Goal: Use online tool/utility: Utilize a website feature to perform a specific function

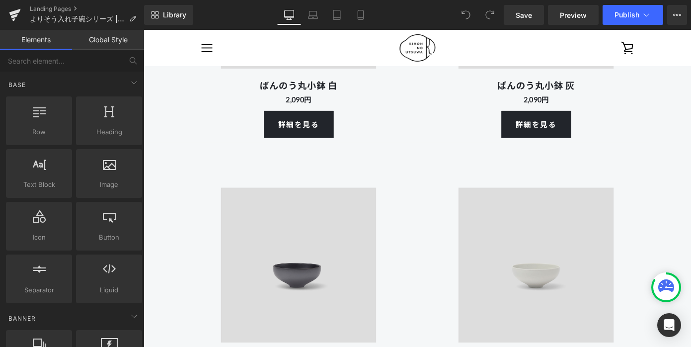
scroll to position [6257, 0]
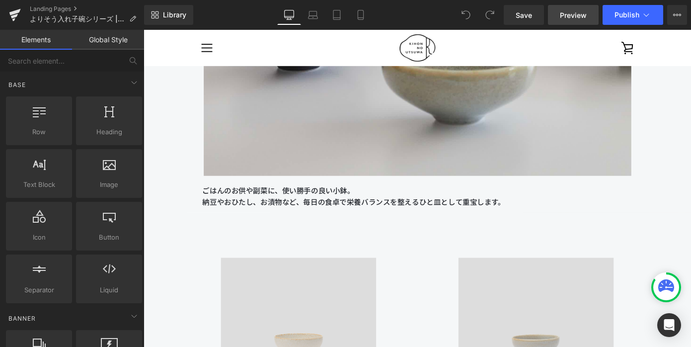
click at [574, 16] on span "Preview" at bounding box center [573, 15] width 27 height 10
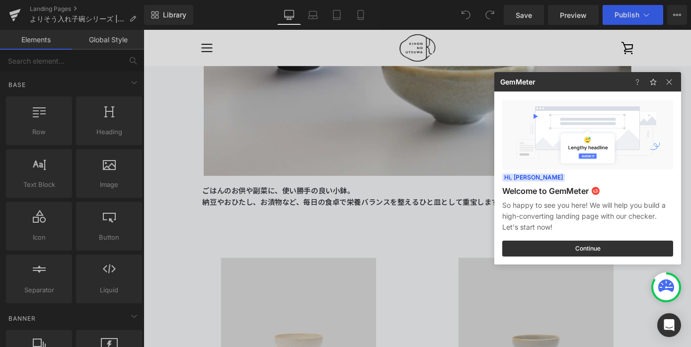
click at [355, 157] on div at bounding box center [345, 173] width 691 height 347
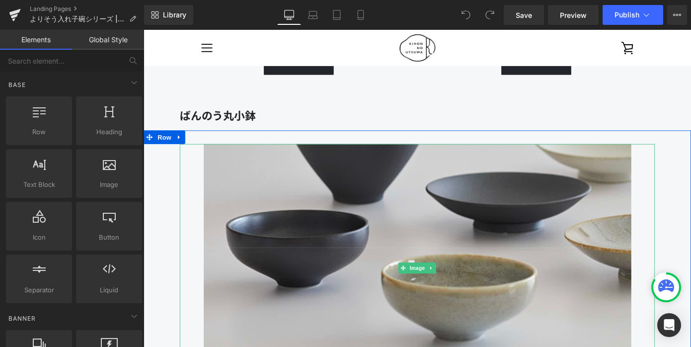
scroll to position [5962, 0]
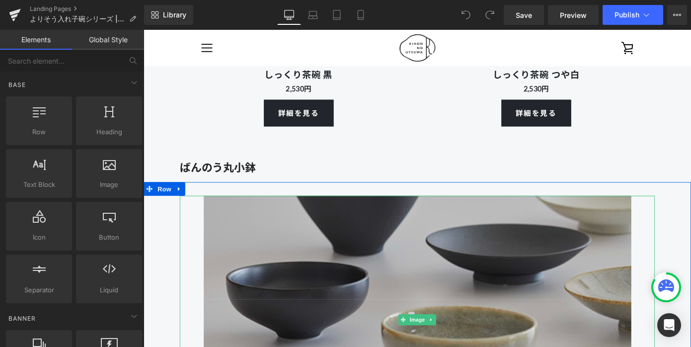
click at [357, 233] on img at bounding box center [445, 348] width 470 height 273
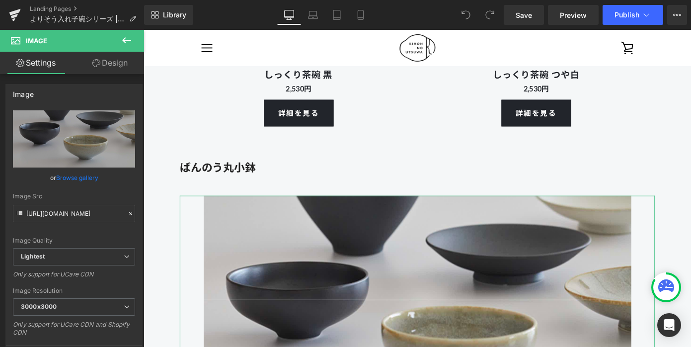
click at [114, 66] on link "Design" at bounding box center [110, 63] width 72 height 22
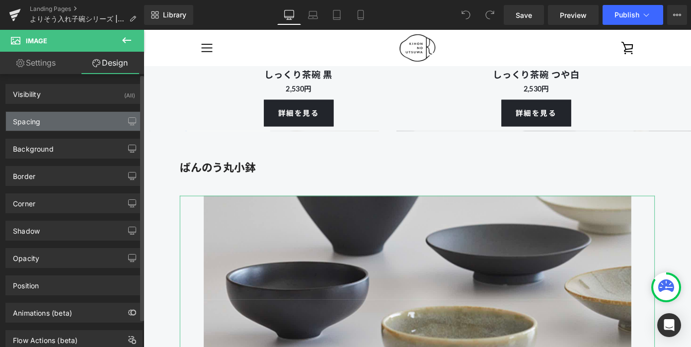
click at [103, 123] on div "Spacing" at bounding box center [74, 121] width 136 height 19
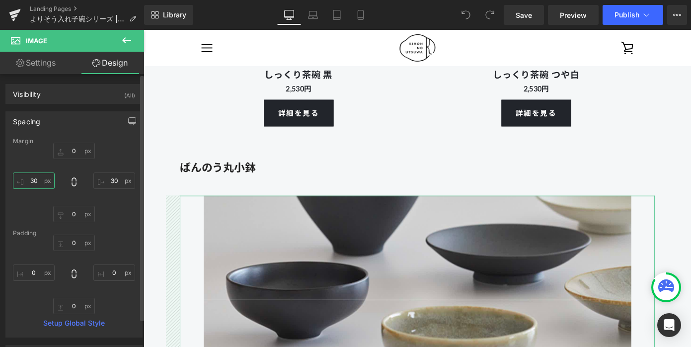
click at [37, 180] on input "30" at bounding box center [34, 180] width 42 height 16
click at [34, 180] on input "30" at bounding box center [34, 180] width 42 height 16
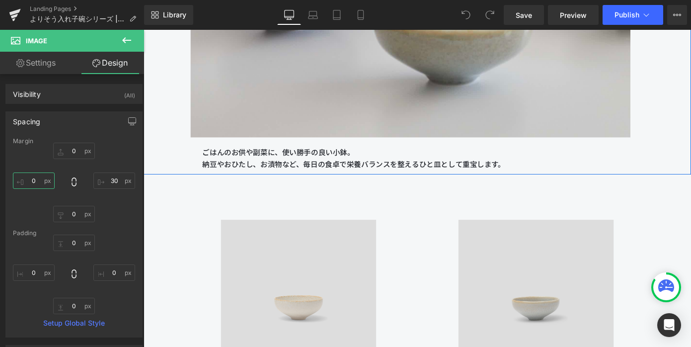
scroll to position [6327, 0]
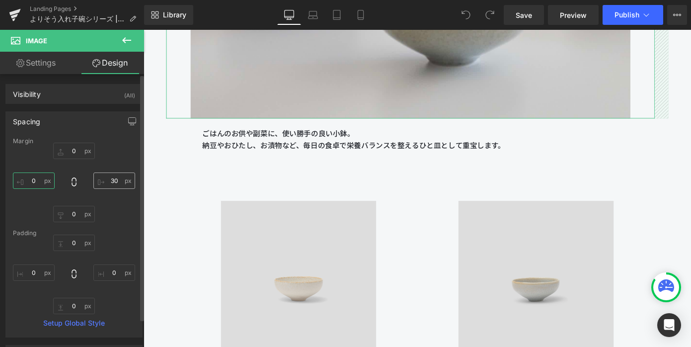
type input "0"
click at [109, 185] on input "30" at bounding box center [114, 180] width 42 height 16
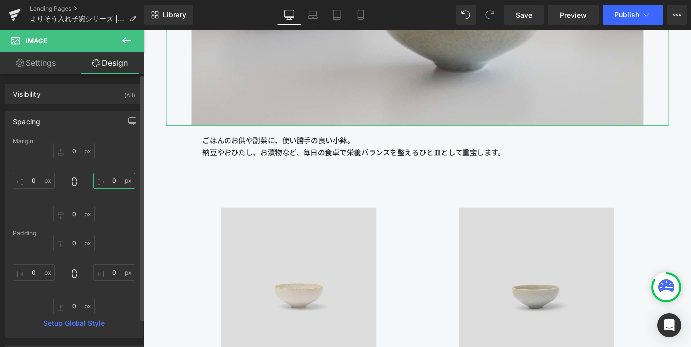
type input "0"
click at [122, 207] on div "0px 0 0 0 0px 0 0 0" at bounding box center [74, 183] width 122 height 80
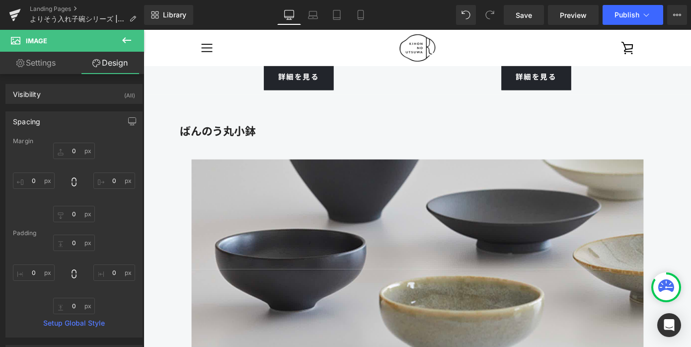
scroll to position [6001, 0]
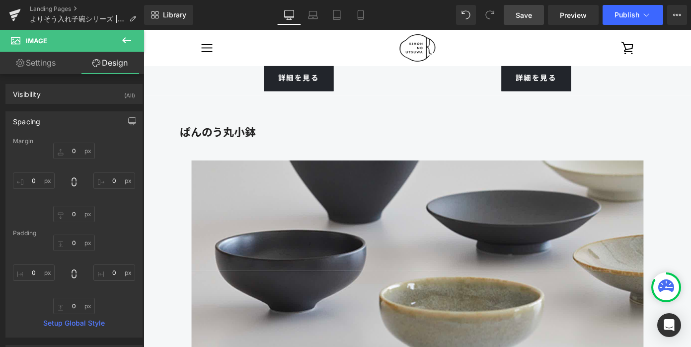
click at [525, 12] on span "Save" at bounding box center [524, 15] width 16 height 10
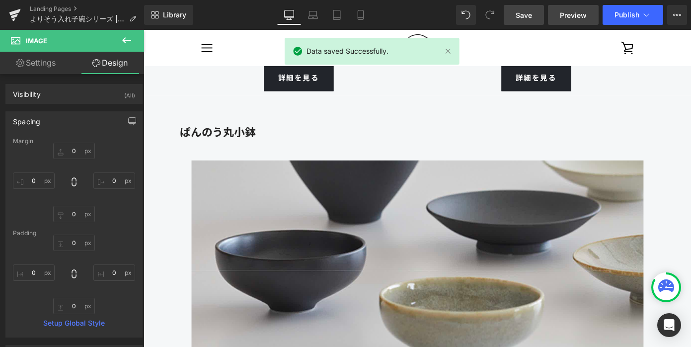
click at [572, 14] on span "Preview" at bounding box center [573, 15] width 27 height 10
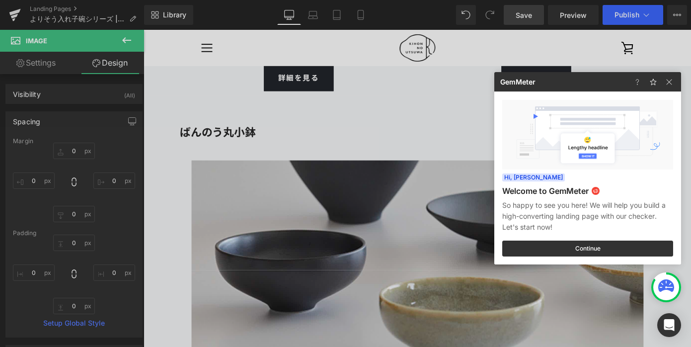
click at [314, 225] on div at bounding box center [345, 173] width 691 height 347
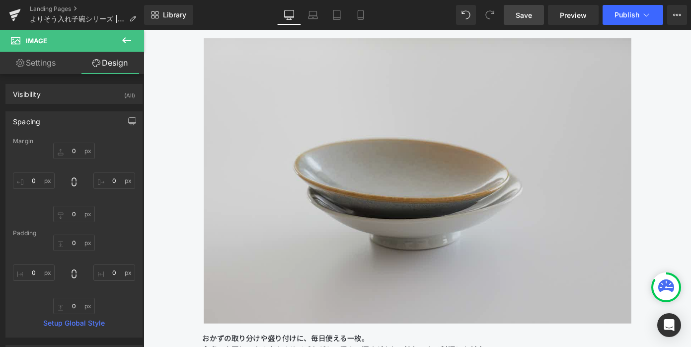
scroll to position [7143, 0]
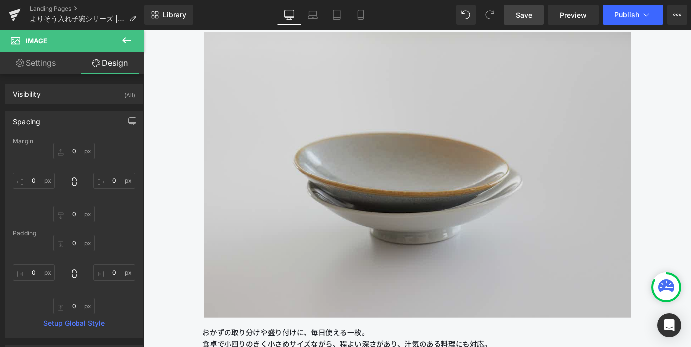
click at [327, 239] on img at bounding box center [445, 188] width 470 height 313
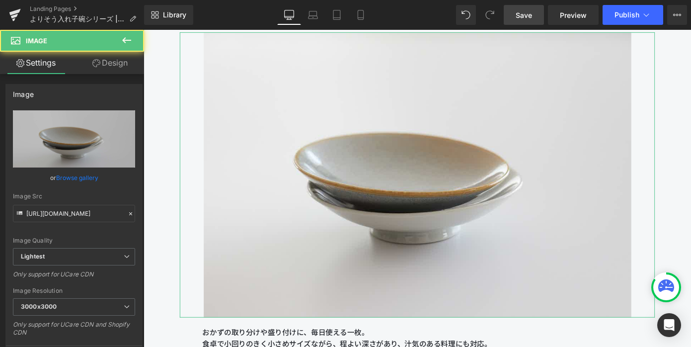
click at [118, 68] on link "Design" at bounding box center [110, 63] width 72 height 22
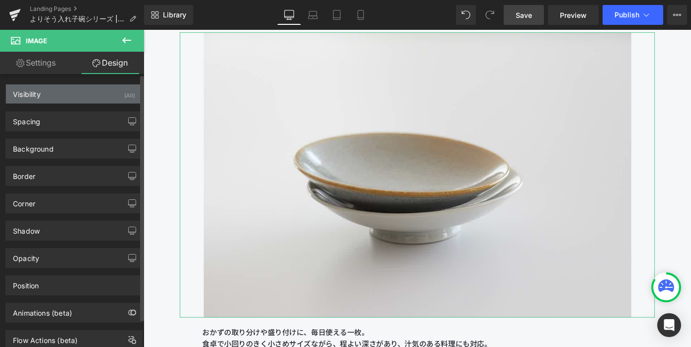
type input "0"
type input "30"
type input "0"
type input "30"
type input "0"
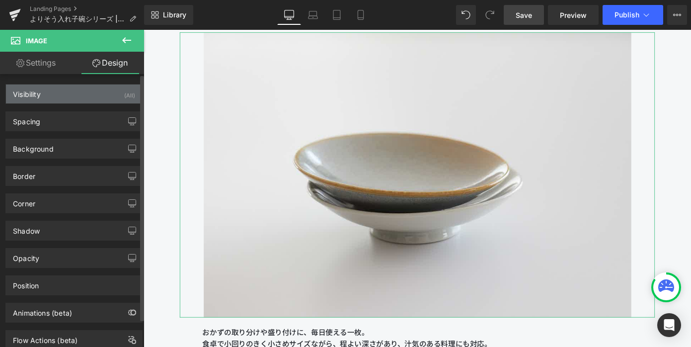
type input "0"
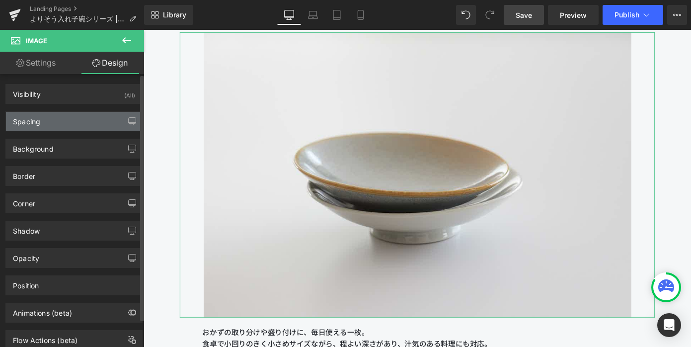
click at [76, 113] on div "Spacing" at bounding box center [74, 121] width 136 height 19
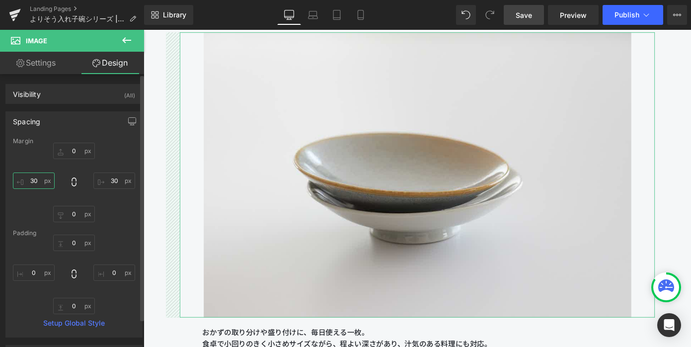
click at [44, 181] on input "30" at bounding box center [34, 180] width 42 height 16
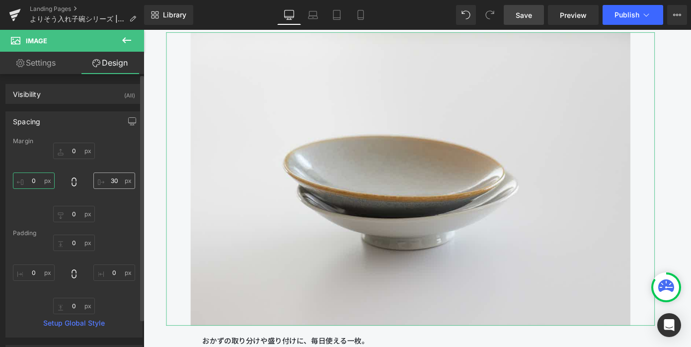
type input "0"
click at [113, 181] on input "30" at bounding box center [114, 180] width 42 height 16
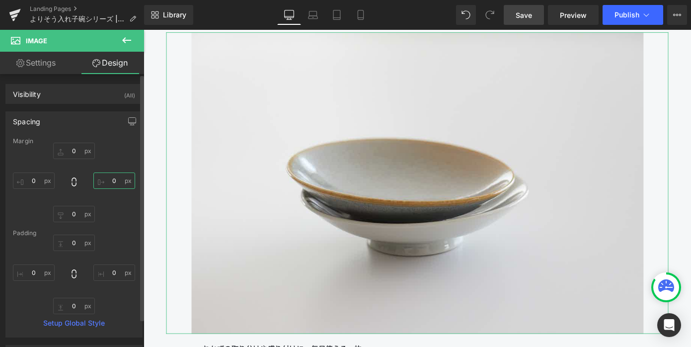
type input "0"
click at [125, 214] on div "0px 0 0 0 0px 0 0 0" at bounding box center [74, 183] width 122 height 80
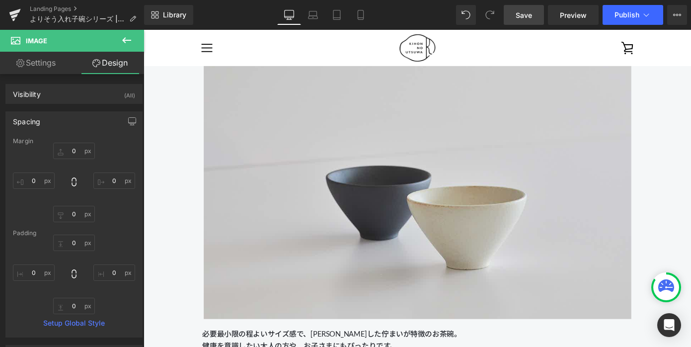
scroll to position [5068, 0]
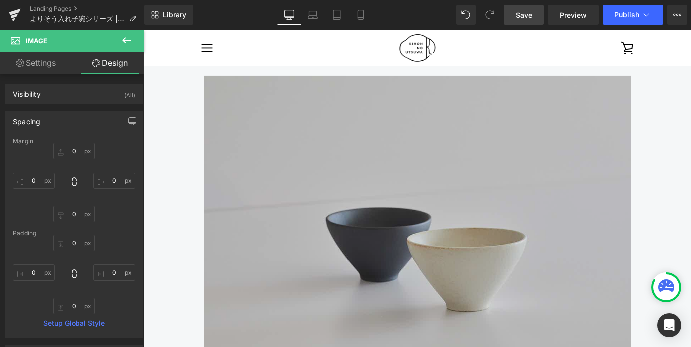
click at [243, 198] on img at bounding box center [445, 236] width 470 height 313
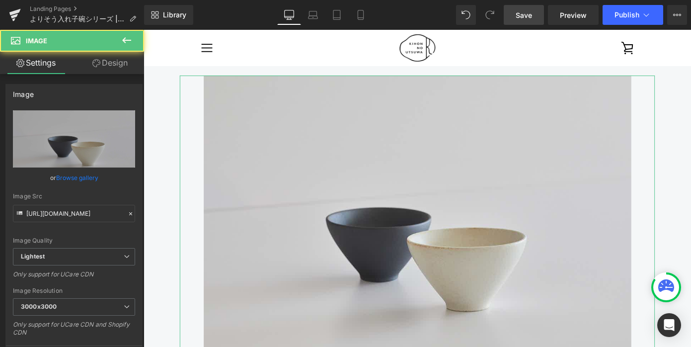
click at [109, 66] on link "Design" at bounding box center [110, 63] width 72 height 22
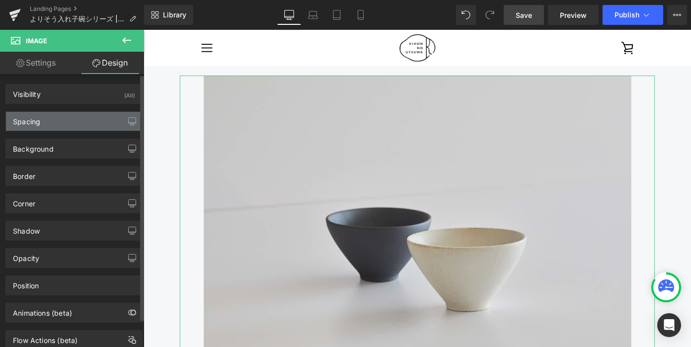
click at [82, 117] on div "Spacing" at bounding box center [74, 121] width 136 height 19
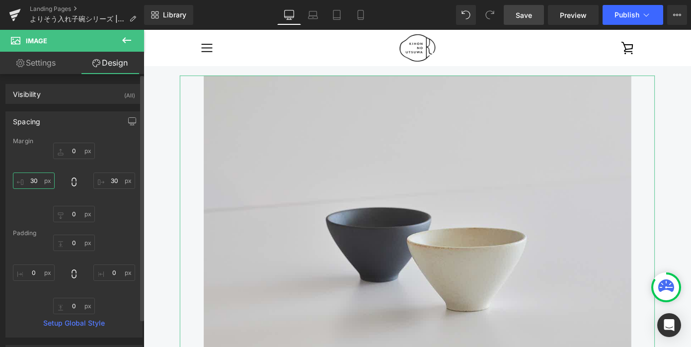
click at [41, 177] on input "30" at bounding box center [34, 180] width 42 height 16
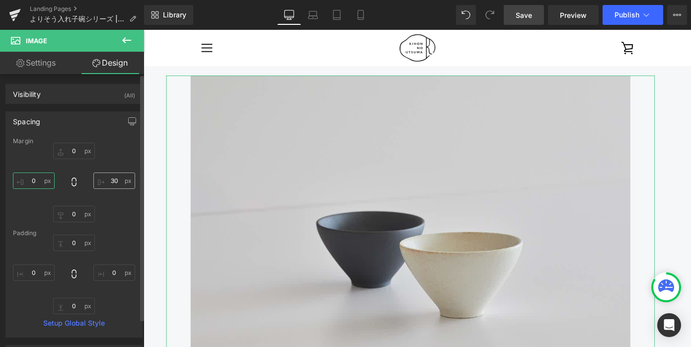
type input "0"
click at [112, 180] on input "30" at bounding box center [114, 180] width 42 height 16
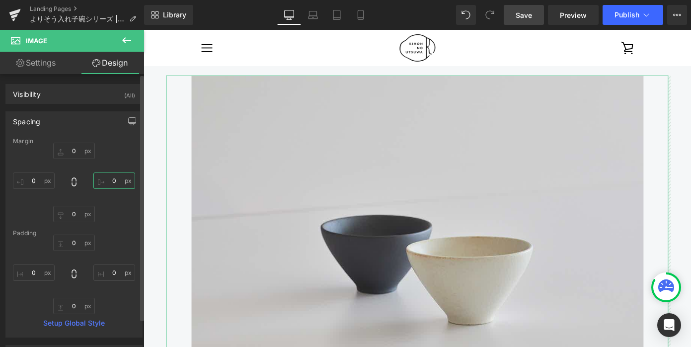
type input "0"
click at [129, 205] on div "0px 0 0 0 0px 0 0 0" at bounding box center [74, 183] width 122 height 80
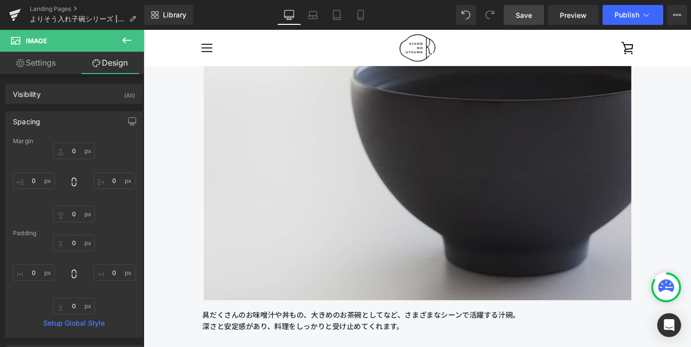
scroll to position [4080, 0]
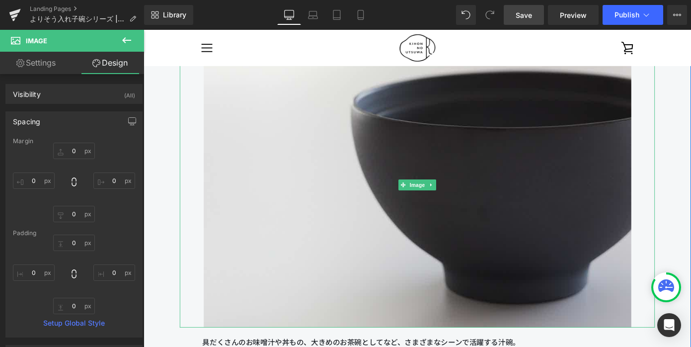
click at [263, 154] on img at bounding box center [445, 199] width 470 height 313
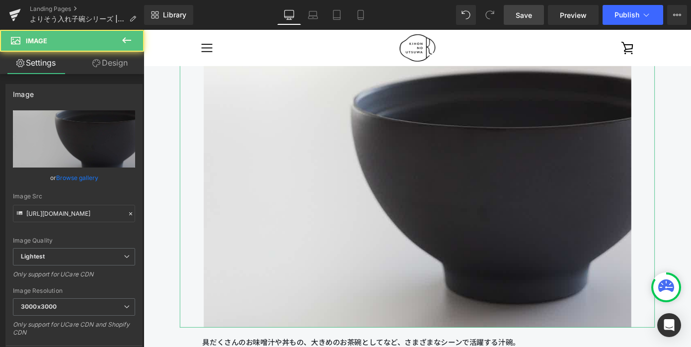
click at [123, 62] on link "Design" at bounding box center [110, 63] width 72 height 22
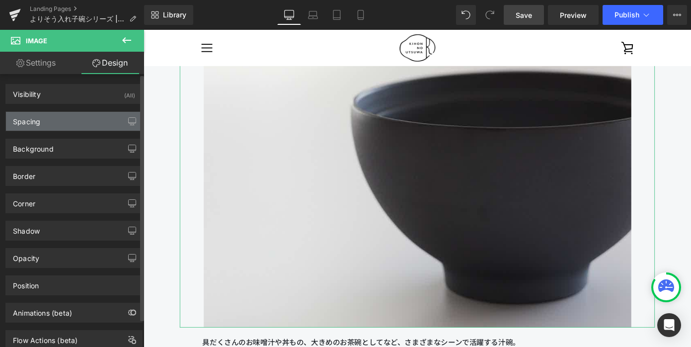
click at [82, 116] on div "Spacing" at bounding box center [74, 121] width 136 height 19
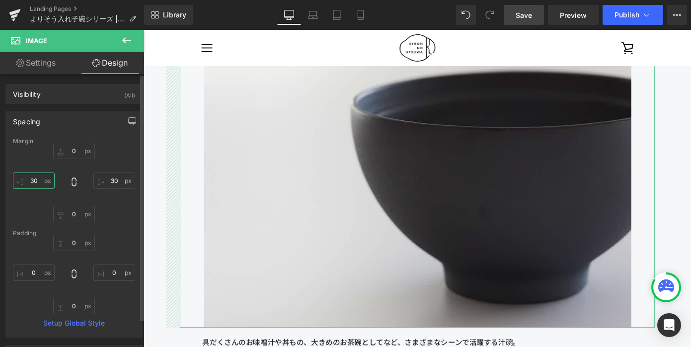
click at [39, 181] on input "30" at bounding box center [34, 180] width 42 height 16
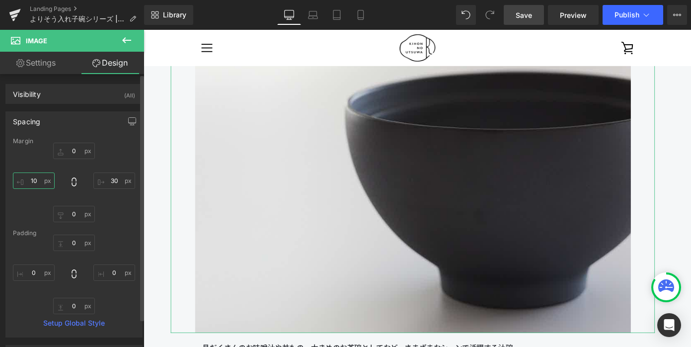
type input "1"
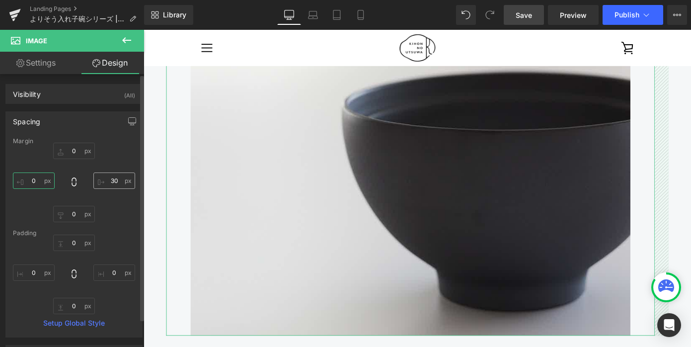
type input "0"
click at [112, 182] on input "30" at bounding box center [114, 180] width 42 height 16
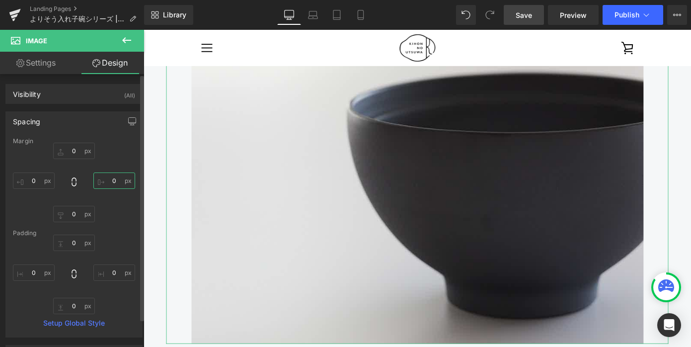
type input "0"
click at [132, 224] on div "Margin 0px 0 0 0 0px 0 0 0 [GEOGRAPHIC_DATA] 0px 0 0px 0 0px 0 0px 0 Setup Glob…" at bounding box center [74, 237] width 136 height 199
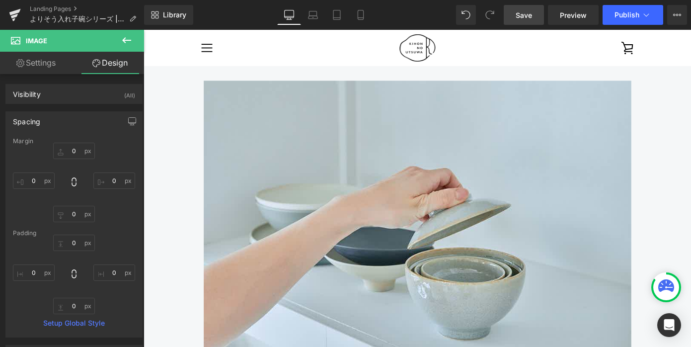
scroll to position [2047, 0]
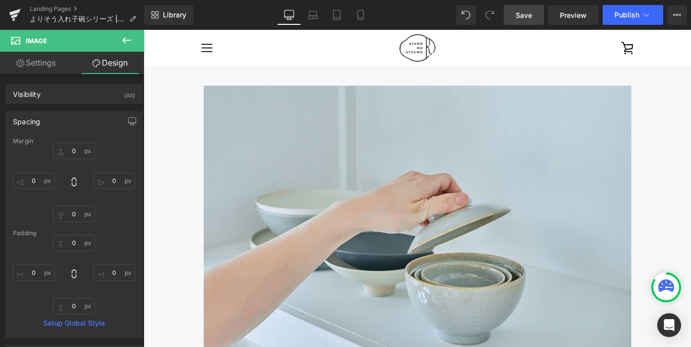
click at [524, 18] on span "Save" at bounding box center [524, 15] width 16 height 10
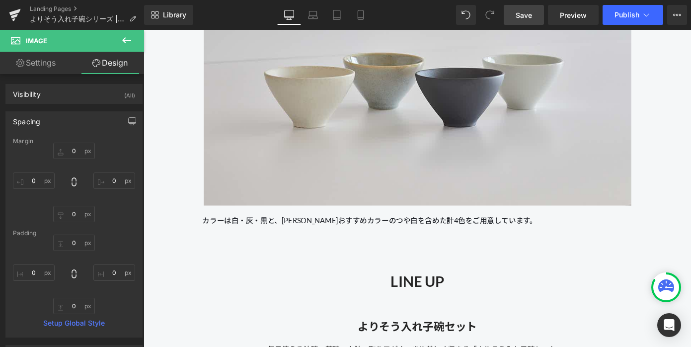
scroll to position [2655, 0]
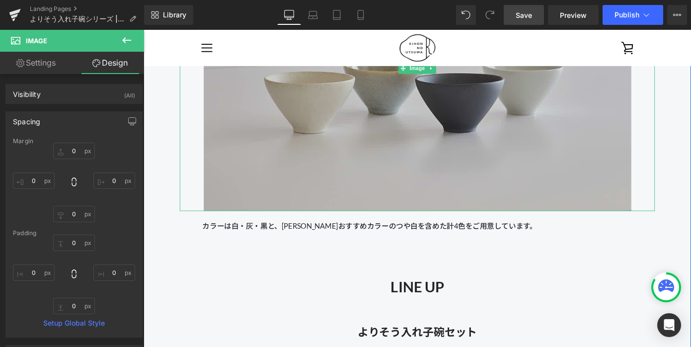
click at [386, 186] on img at bounding box center [445, 71] width 470 height 313
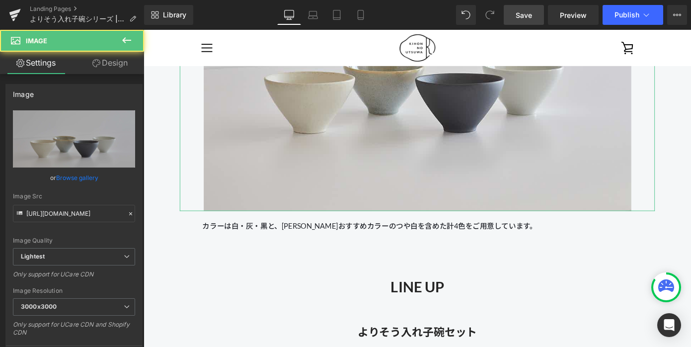
click at [113, 74] on link "Design" at bounding box center [110, 63] width 72 height 22
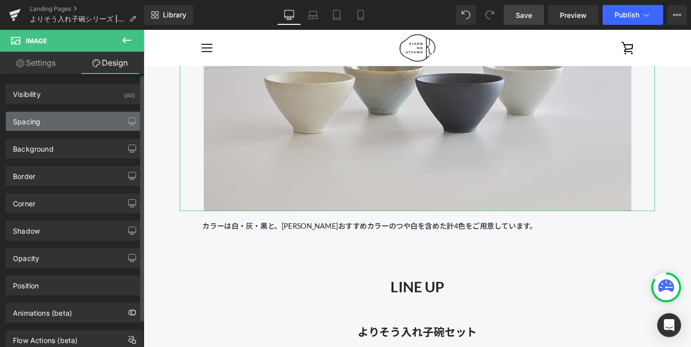
click at [77, 122] on div "Spacing" at bounding box center [74, 121] width 136 height 19
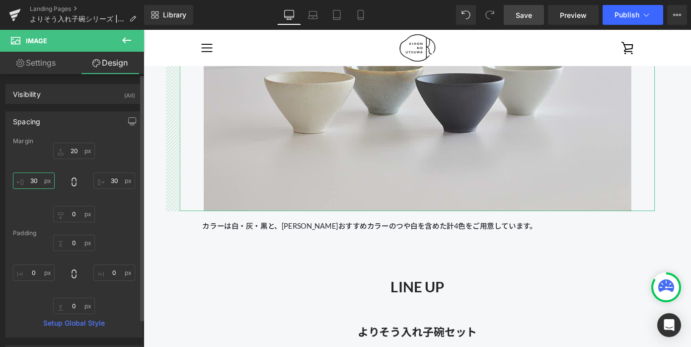
click at [41, 178] on input "30" at bounding box center [34, 180] width 42 height 16
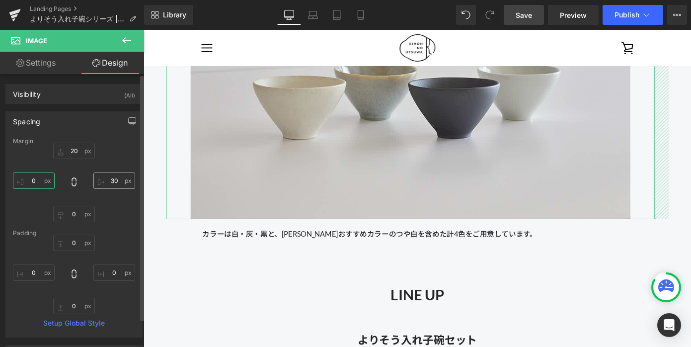
type input "0"
click at [112, 181] on input "30" at bounding box center [114, 180] width 42 height 16
type input "0"
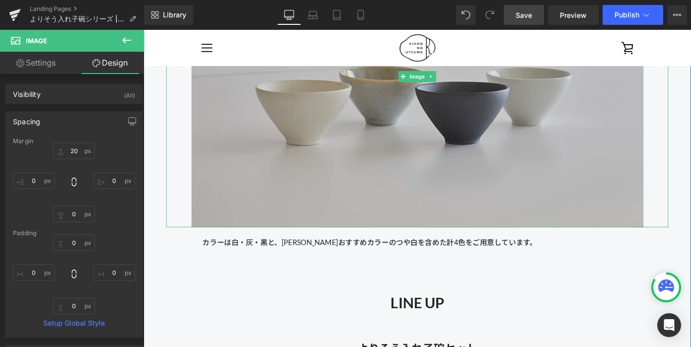
click at [240, 180] on img at bounding box center [444, 80] width 497 height 331
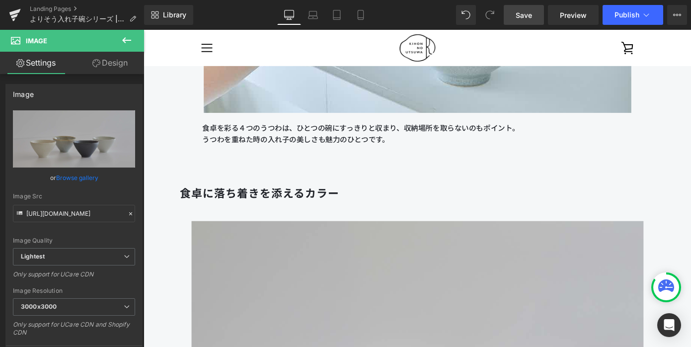
scroll to position [2420, 0]
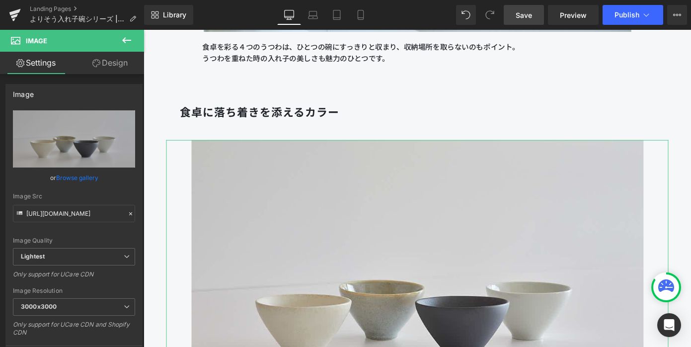
click at [116, 64] on link "Design" at bounding box center [110, 63] width 72 height 22
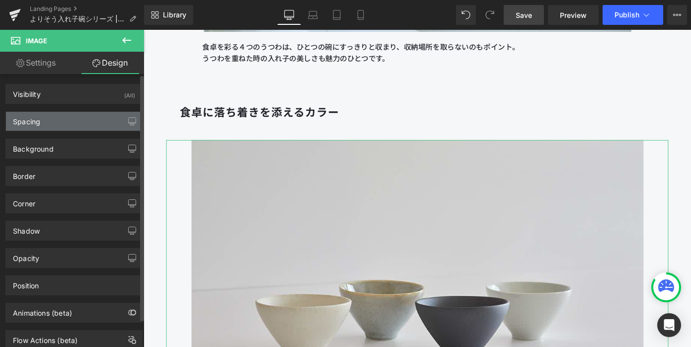
click at [82, 128] on div "Spacing" at bounding box center [74, 121] width 136 height 19
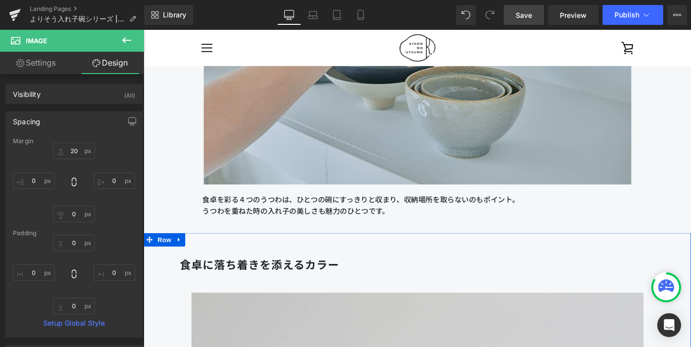
scroll to position [2224, 0]
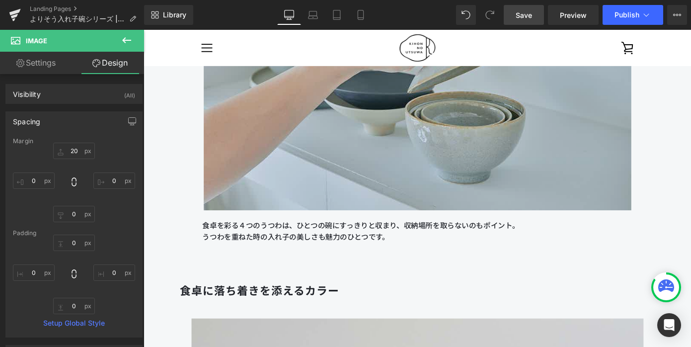
click at [287, 128] on img at bounding box center [445, 72] width 470 height 314
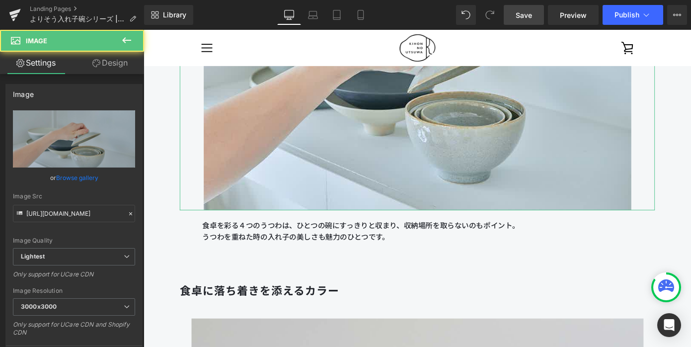
click at [108, 68] on link "Design" at bounding box center [110, 63] width 72 height 22
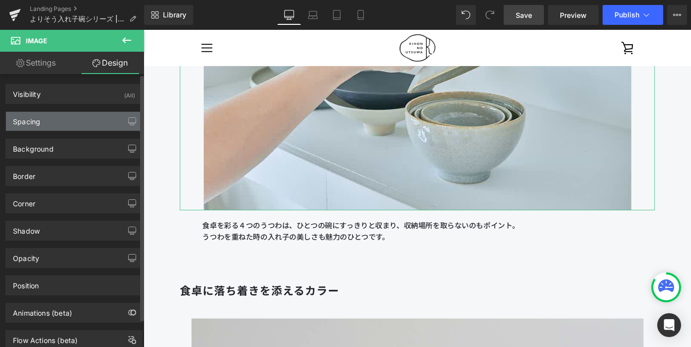
click at [59, 128] on div "Spacing" at bounding box center [74, 121] width 136 height 19
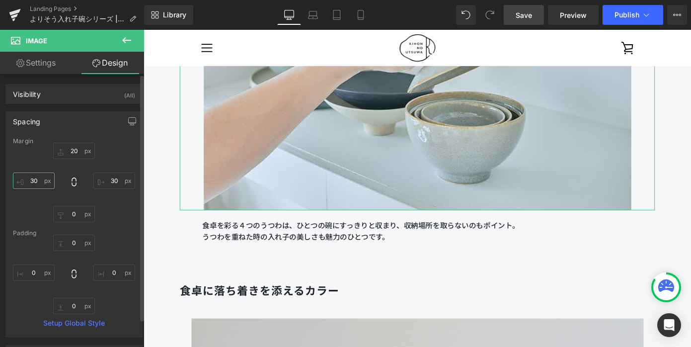
click at [35, 181] on input "30" at bounding box center [34, 180] width 42 height 16
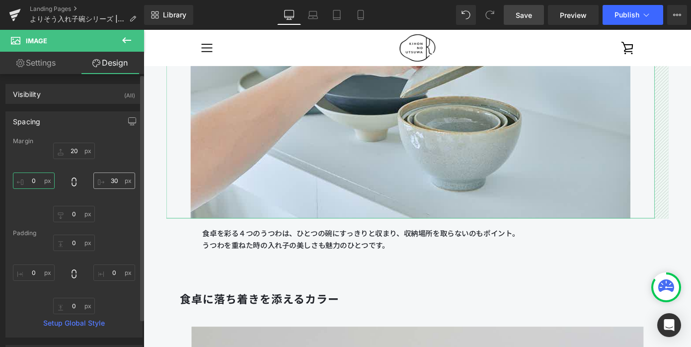
type input "0"
click at [118, 178] on input "30" at bounding box center [114, 180] width 42 height 16
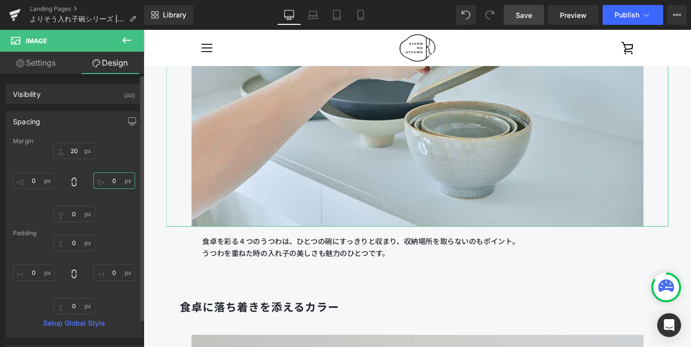
type input "0"
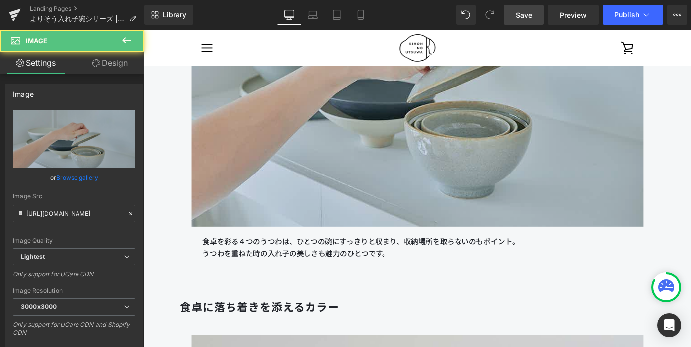
click at [264, 190] on img at bounding box center [444, 81] width 497 height 332
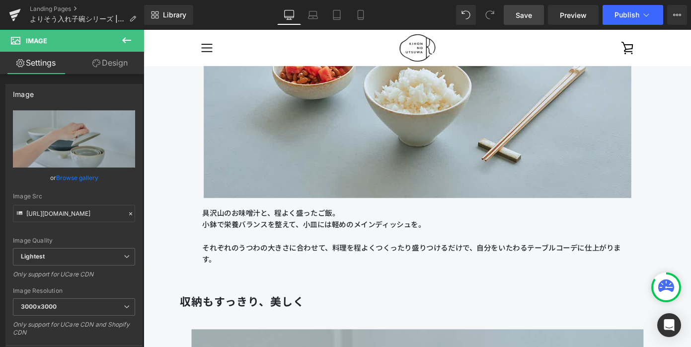
scroll to position [1764, 0]
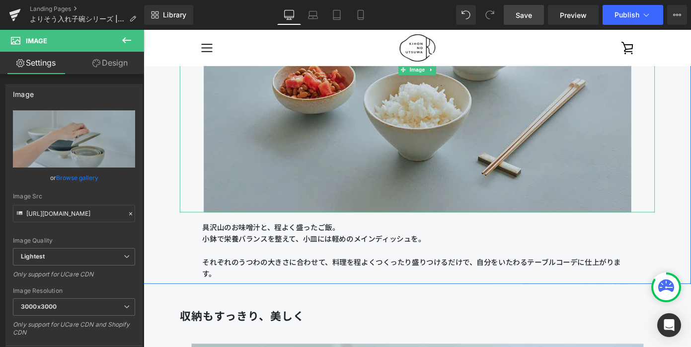
click at [292, 144] on img at bounding box center [445, 73] width 470 height 313
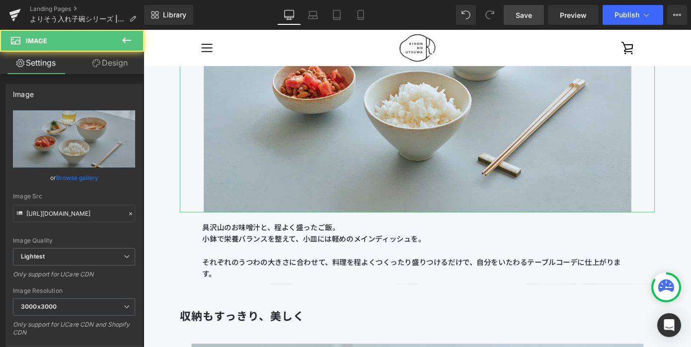
click at [128, 69] on link "Design" at bounding box center [110, 63] width 72 height 22
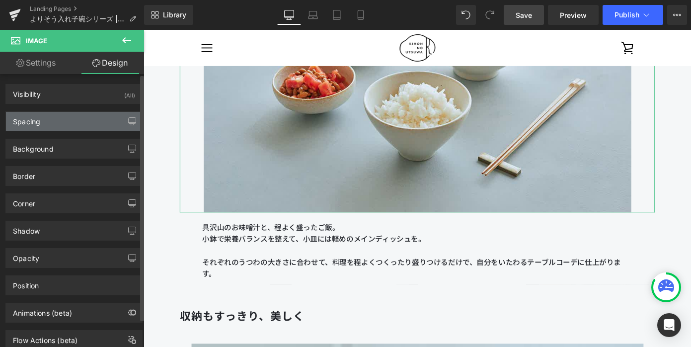
click at [69, 120] on div "Spacing" at bounding box center [74, 121] width 136 height 19
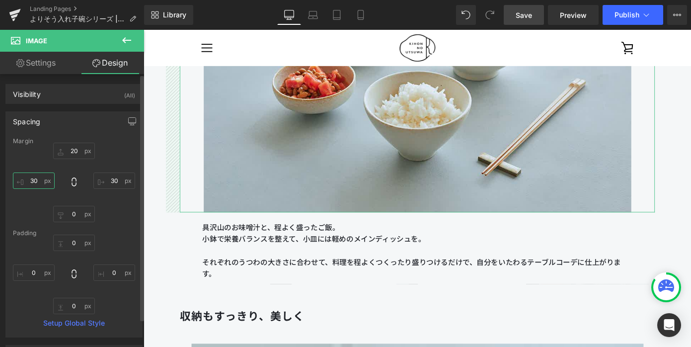
click at [35, 182] on input "30" at bounding box center [34, 180] width 42 height 16
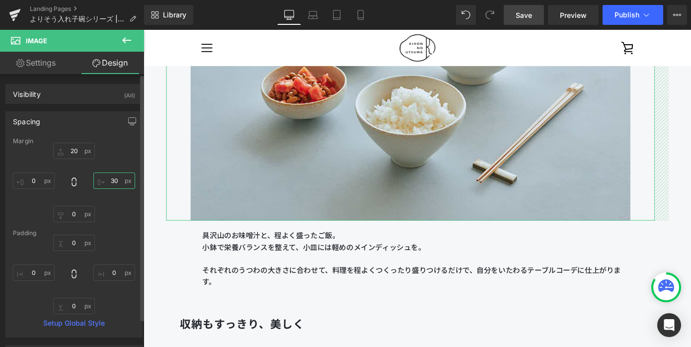
click at [116, 179] on input "30" at bounding box center [114, 180] width 42 height 16
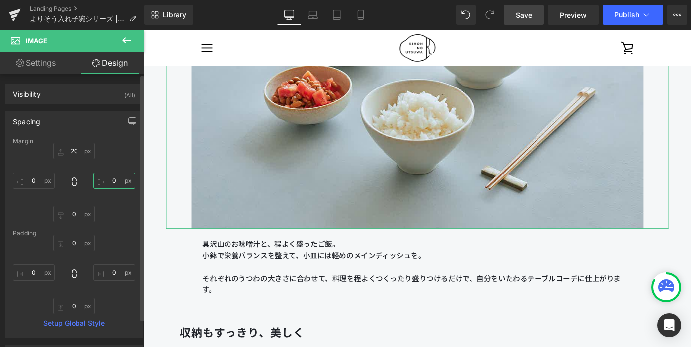
type input "0"
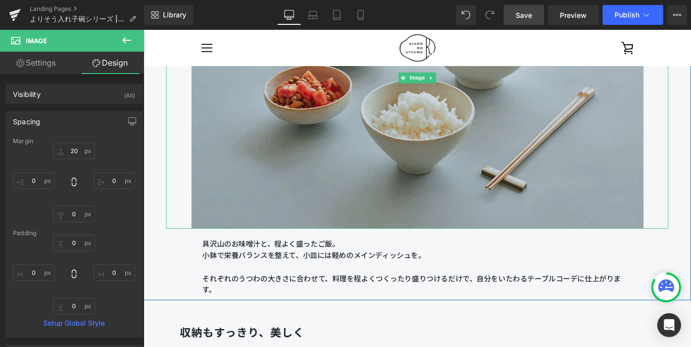
click at [241, 195] on img at bounding box center [444, 82] width 497 height 331
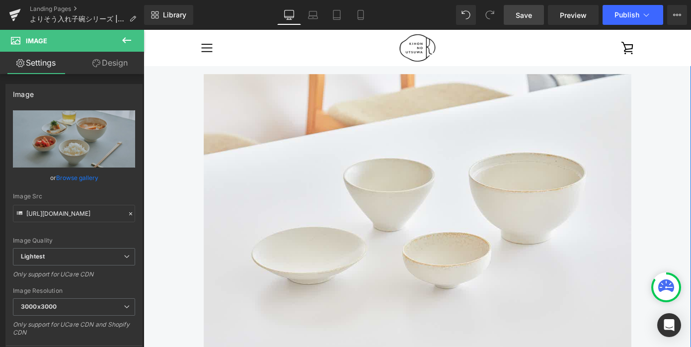
scroll to position [1189, 0]
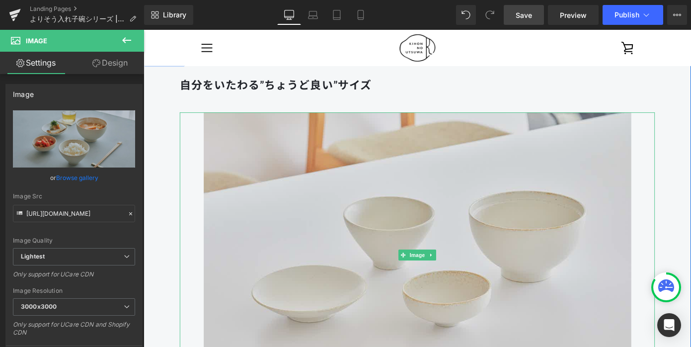
click at [241, 197] on img at bounding box center [445, 277] width 470 height 313
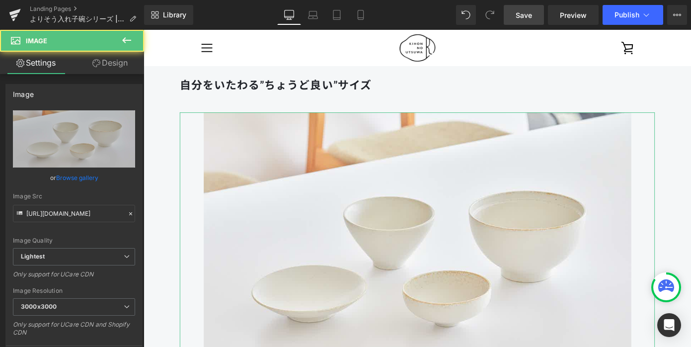
click at [116, 64] on link "Design" at bounding box center [110, 63] width 72 height 22
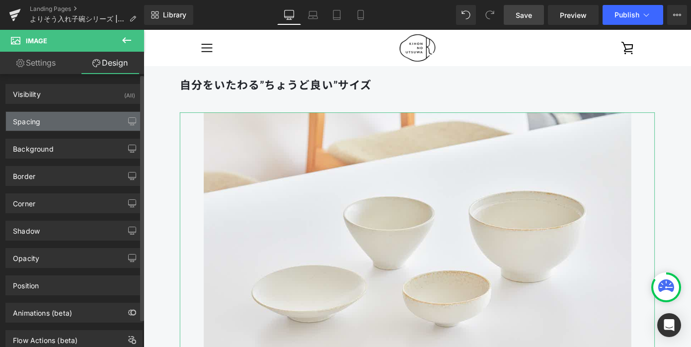
click at [77, 128] on div "Spacing" at bounding box center [74, 121] width 136 height 19
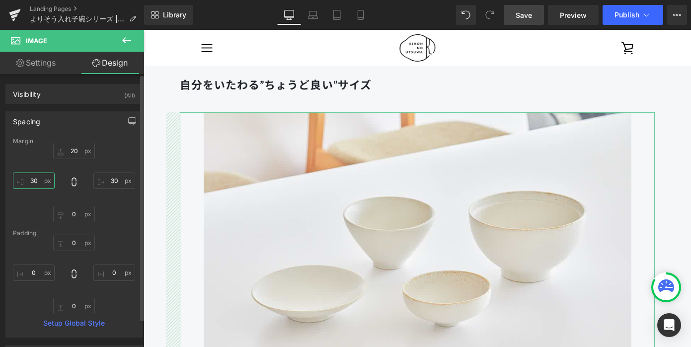
click at [34, 181] on input "30" at bounding box center [34, 180] width 42 height 16
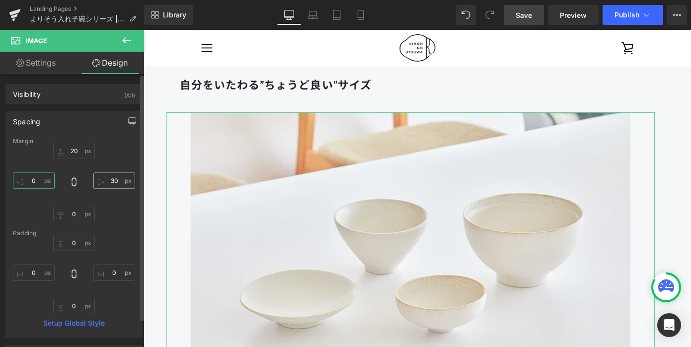
type input "0"
click at [106, 177] on input "30" at bounding box center [114, 180] width 42 height 16
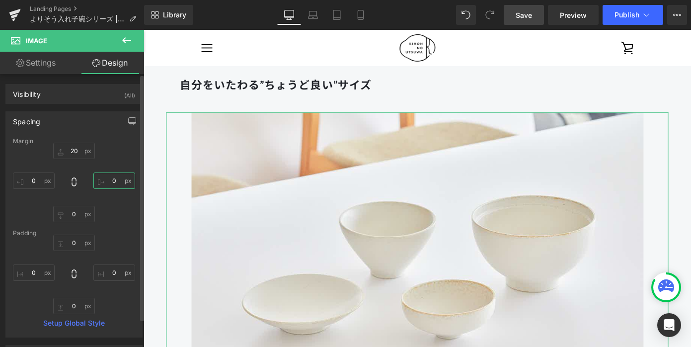
type input "0"
click at [131, 215] on div "20px 20 0 0 0px 0 0 0" at bounding box center [74, 183] width 122 height 80
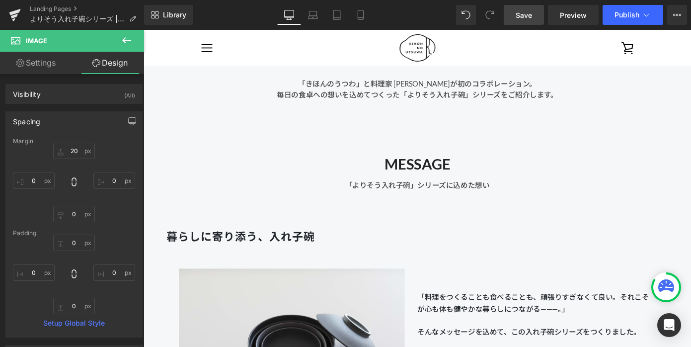
scroll to position [424, 0]
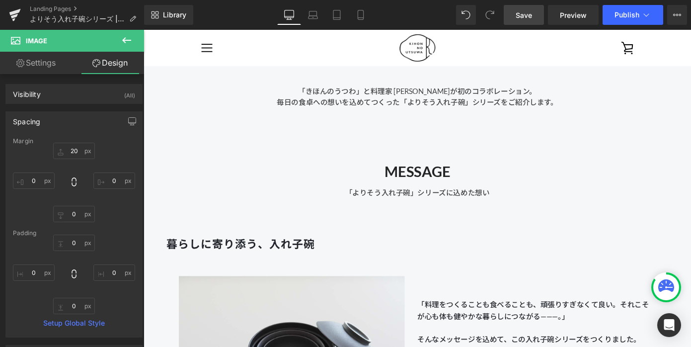
click at [510, 14] on link "Save" at bounding box center [524, 15] width 40 height 20
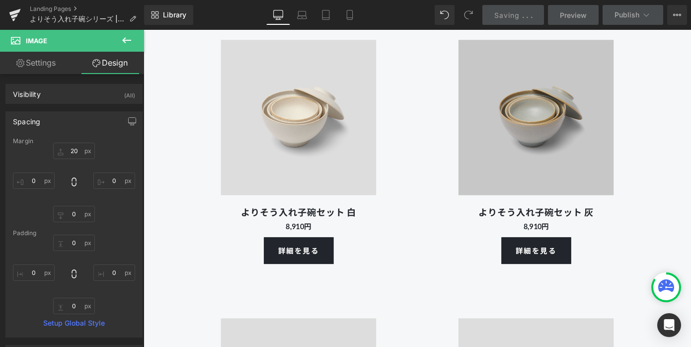
scroll to position [3125, 0]
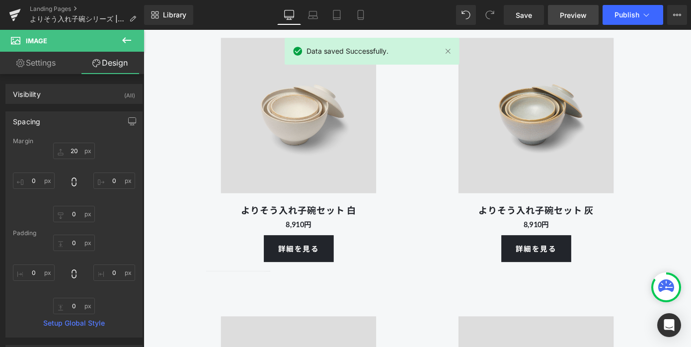
click at [558, 14] on link "Preview" at bounding box center [573, 15] width 51 height 20
